Goal: Find specific page/section: Find specific page/section

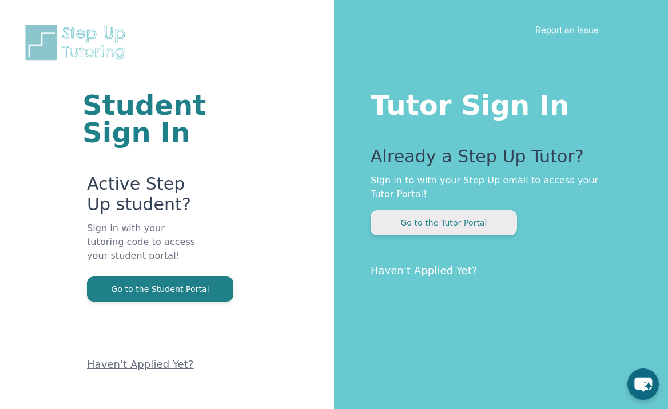
click at [414, 220] on button "Go to the Tutor Portal" at bounding box center [444, 222] width 146 height 25
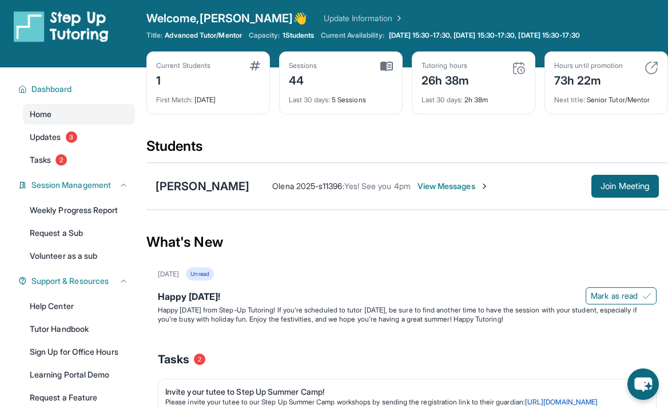
scroll to position [2, 0]
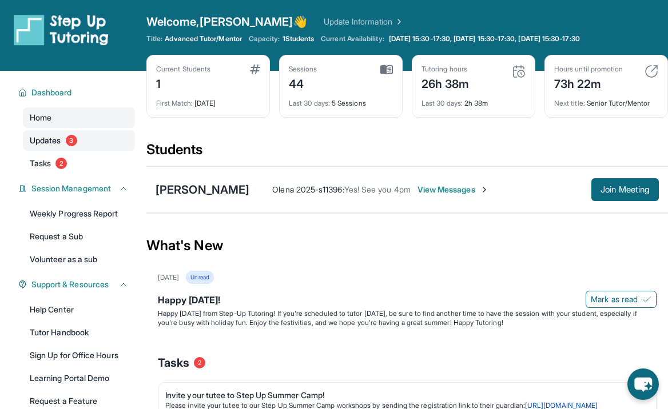
click at [49, 144] on span "Updates" at bounding box center [45, 140] width 31 height 11
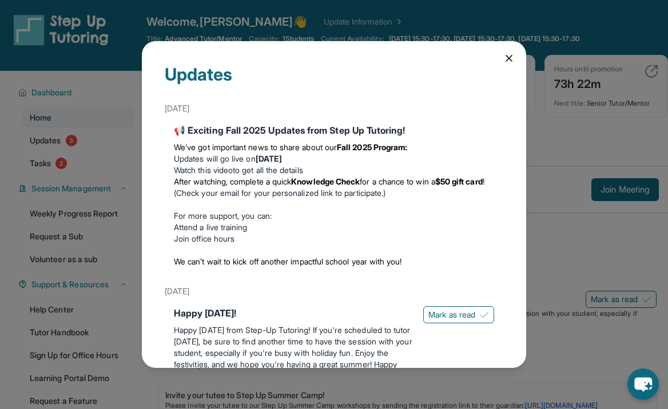
click at [507, 62] on icon at bounding box center [508, 58] width 11 height 11
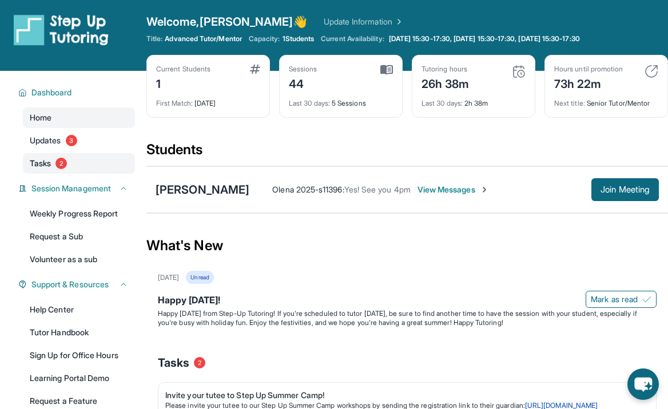
click at [46, 161] on span "Tasks" at bounding box center [40, 163] width 21 height 11
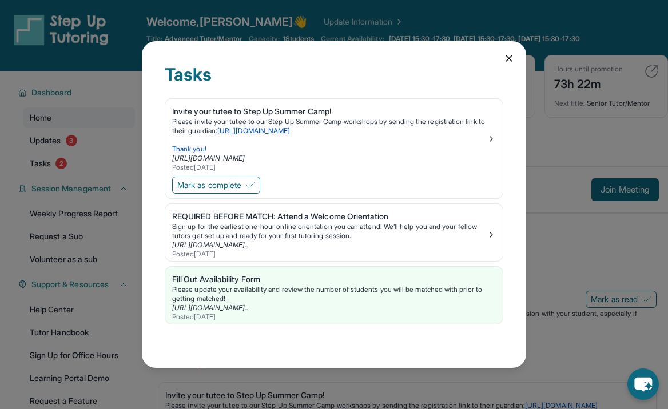
click at [504, 59] on icon at bounding box center [508, 58] width 11 height 11
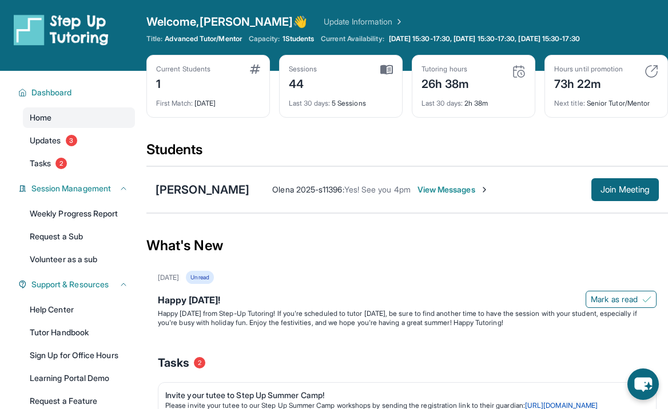
click at [577, 123] on div "Current Students 1 First Match : [DATE] Sessions 44 Last 30 days : 5 Sessions T…" at bounding box center [407, 98] width 522 height 86
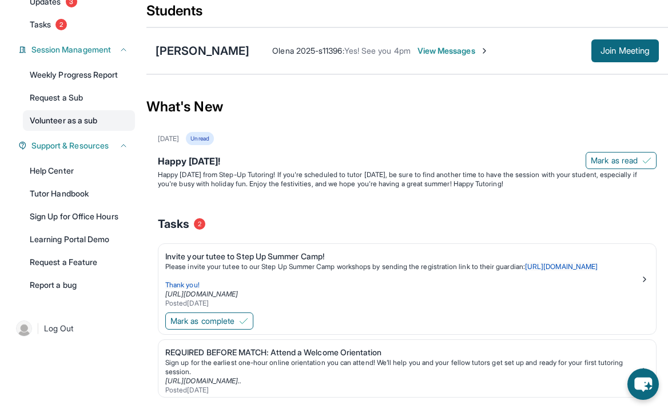
scroll to position [164, 0]
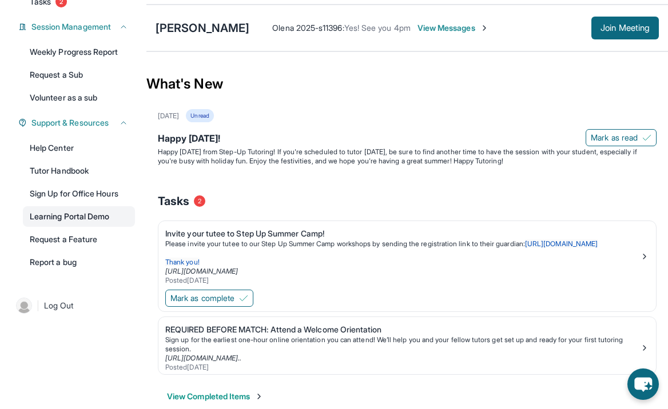
click at [81, 210] on link "Learning Portal Demo" at bounding box center [79, 216] width 112 height 21
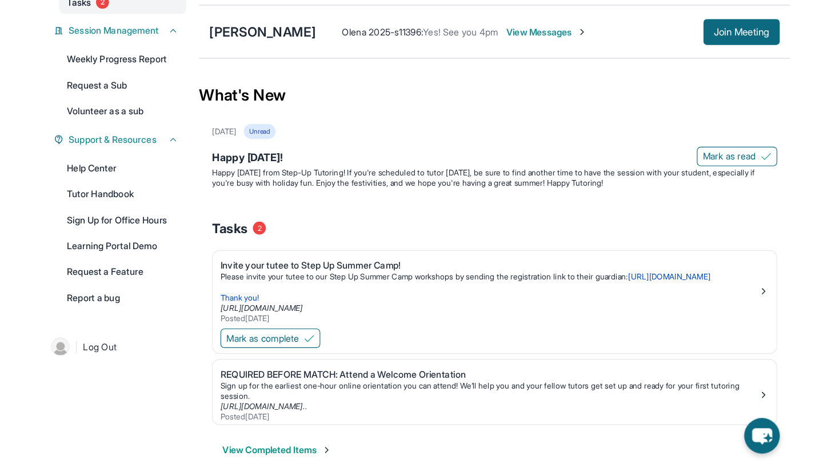
scroll to position [73, 0]
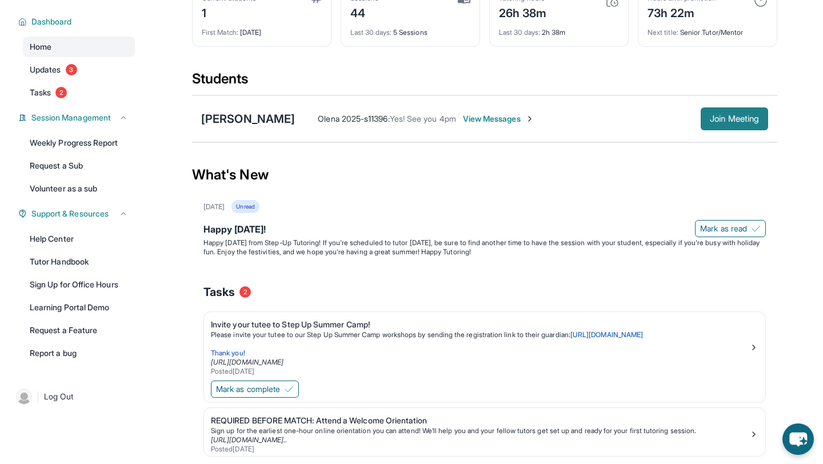
click at [667, 117] on span "Join Meeting" at bounding box center [734, 119] width 49 height 7
